Goal: Find specific page/section: Find specific page/section

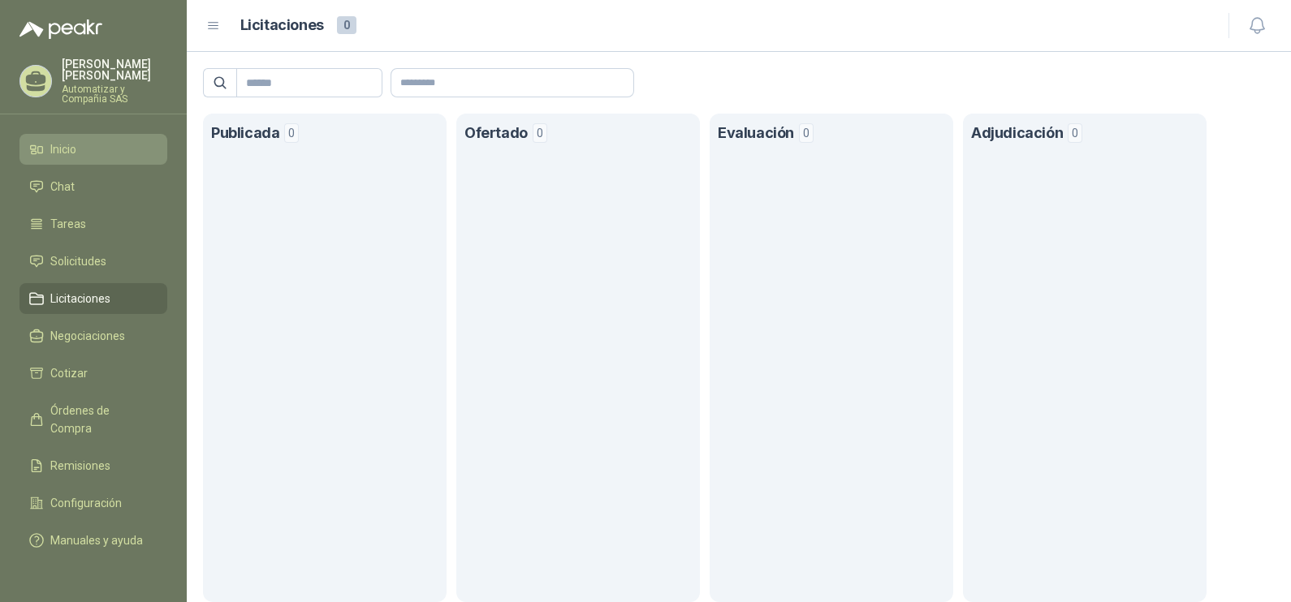
click at [57, 140] on span "Inicio" at bounding box center [63, 149] width 26 height 18
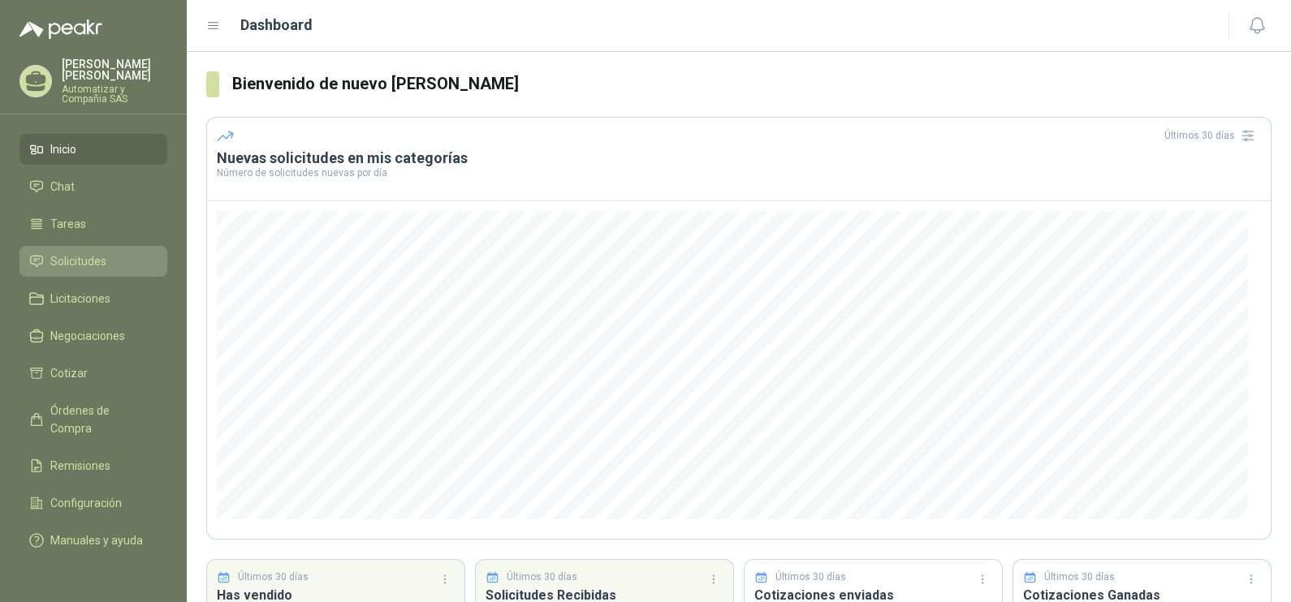
click at [84, 252] on span "Solicitudes" at bounding box center [78, 261] width 56 height 18
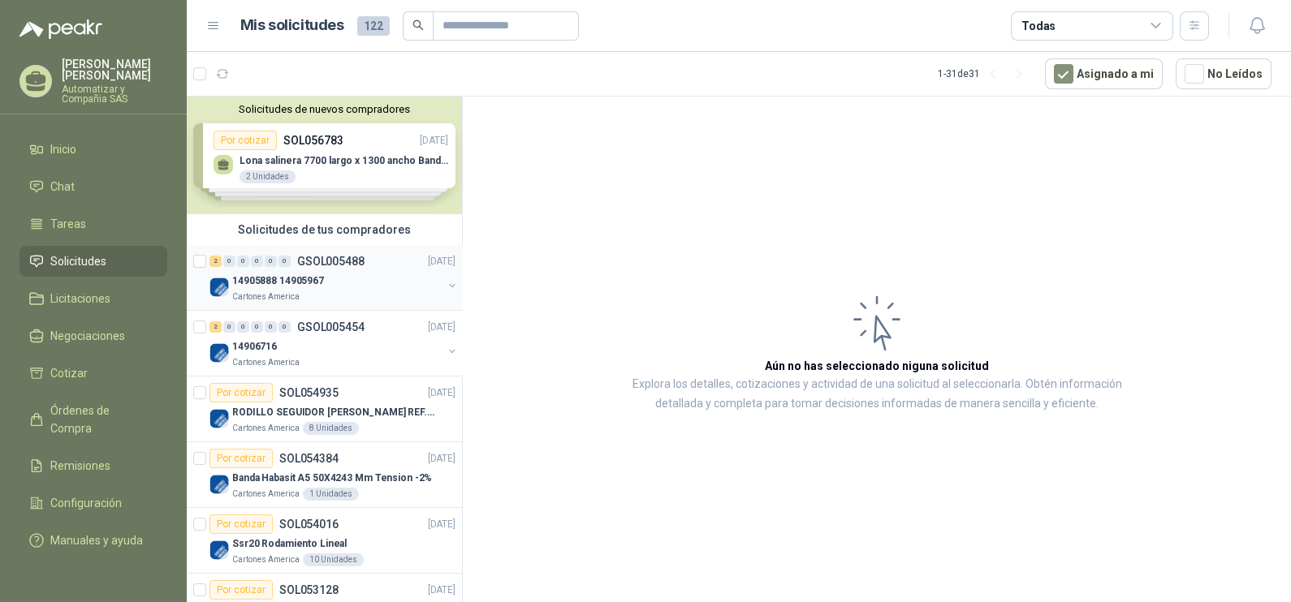
click at [278, 297] on p "Cartones America" at bounding box center [265, 297] width 67 height 13
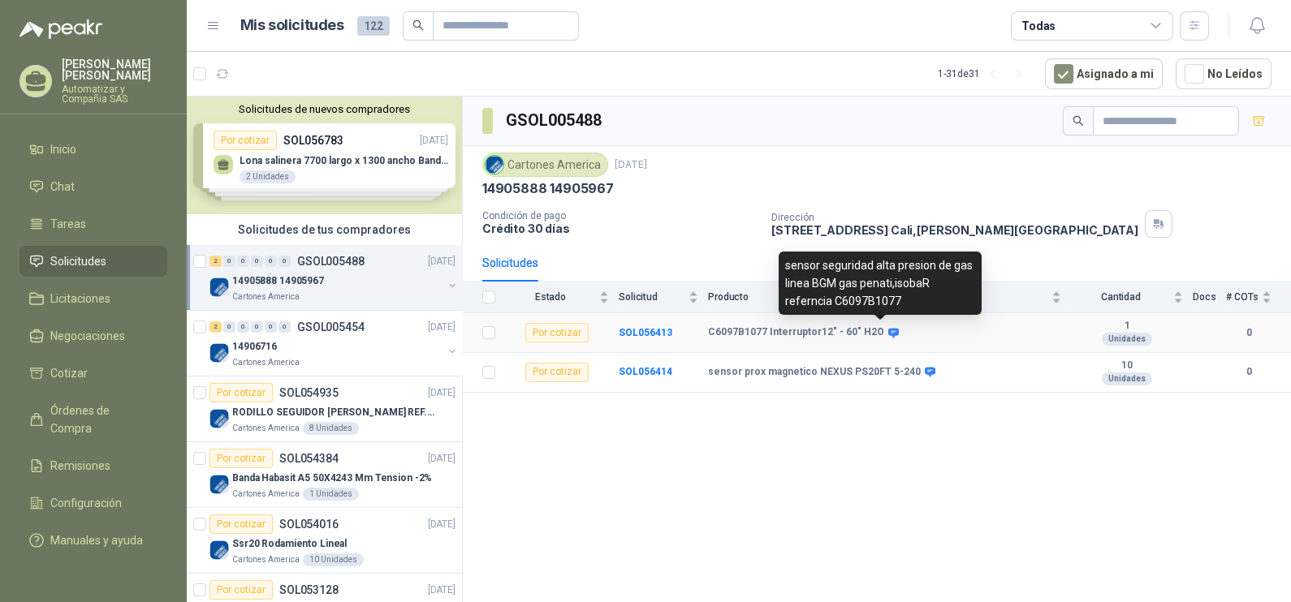
click at [888, 329] on icon at bounding box center [893, 333] width 11 height 10
